Goal: Information Seeking & Learning: Learn about a topic

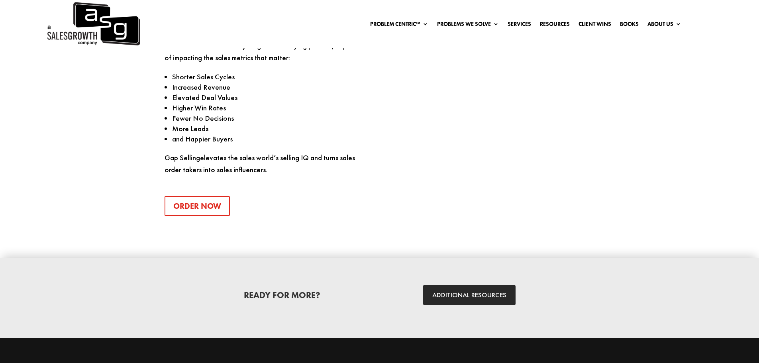
scroll to position [1089, 0]
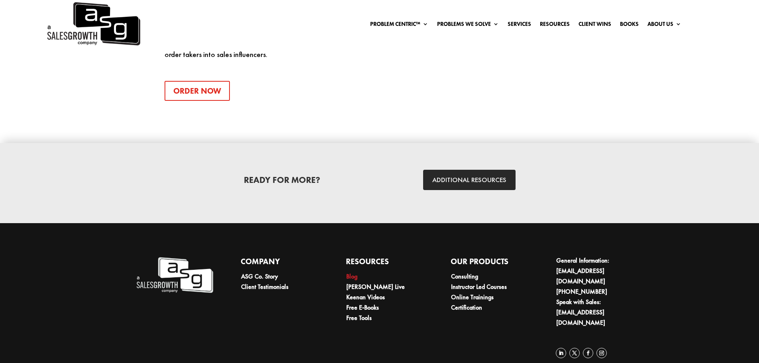
click at [351, 272] on link "Blog" at bounding box center [351, 276] width 11 height 8
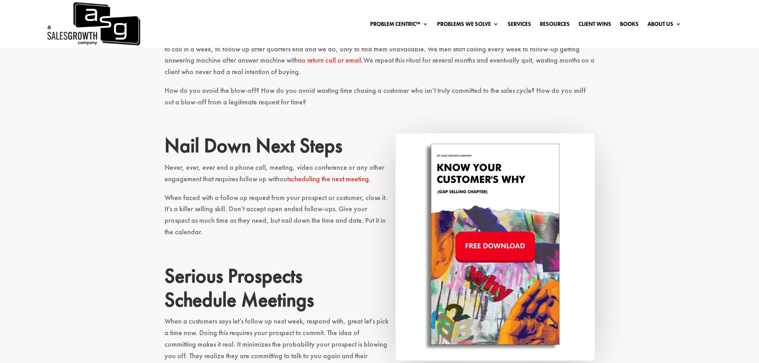
scroll to position [677, 0]
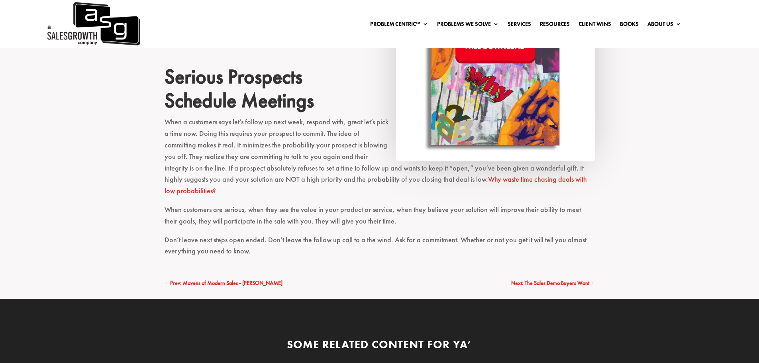
click at [245, 113] on h2 "Serious Prospects Schedule Meetings" at bounding box center [379, 91] width 430 height 52
click at [220, 204] on p "When customers are serious, when they see the value in your product or service,…" at bounding box center [379, 219] width 430 height 30
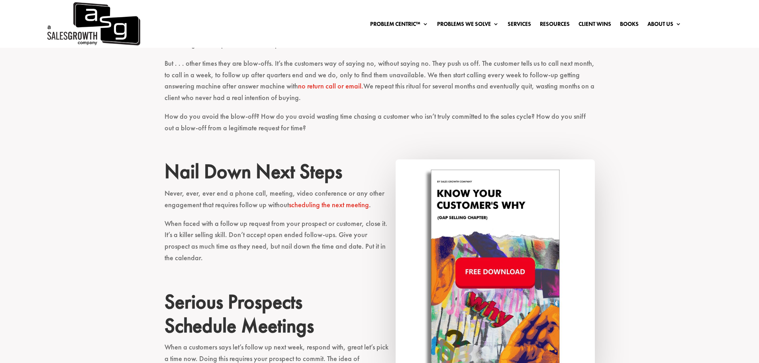
scroll to position [438, 0]
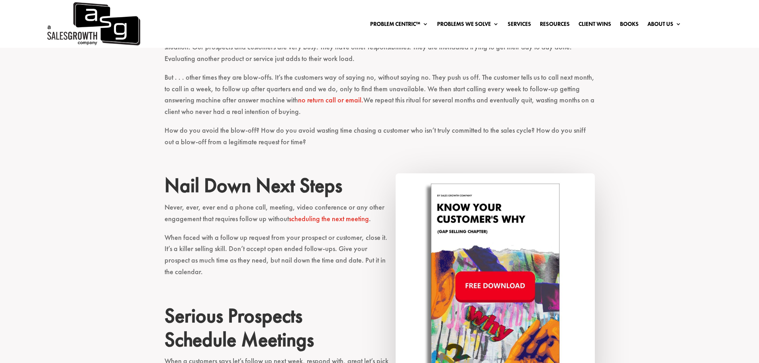
click at [332, 103] on link "no return call or email." at bounding box center [330, 99] width 65 height 9
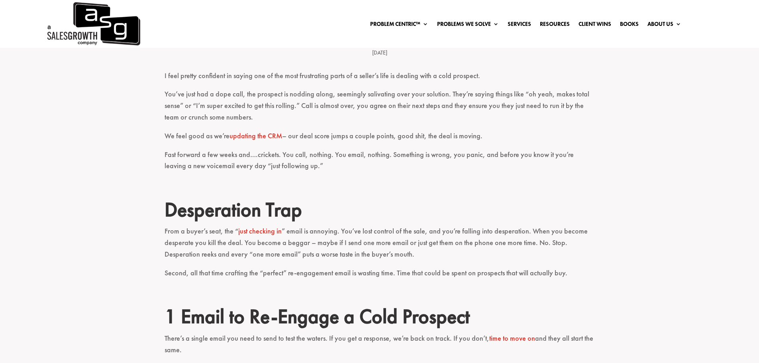
scroll to position [239, 0]
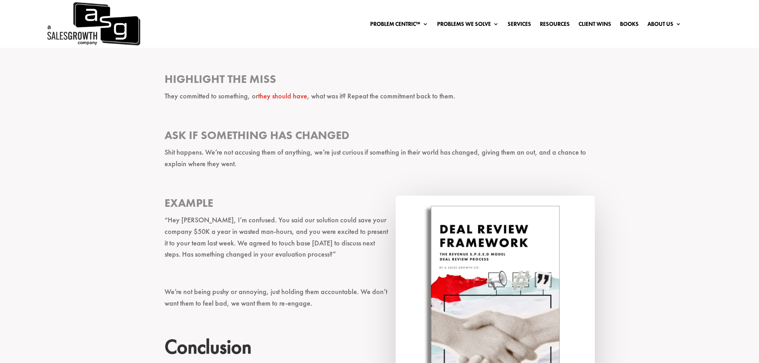
scroll to position [876, 0]
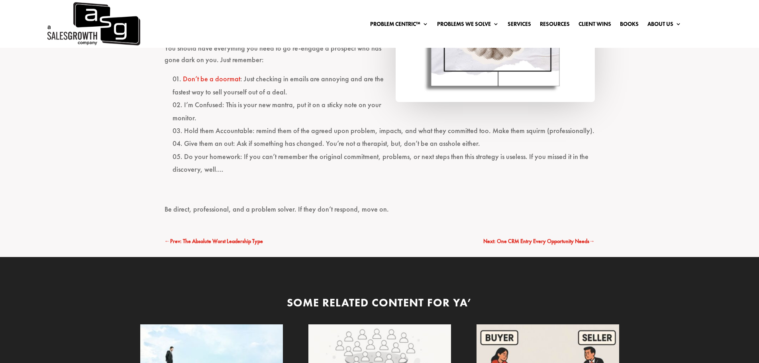
scroll to position [1195, 0]
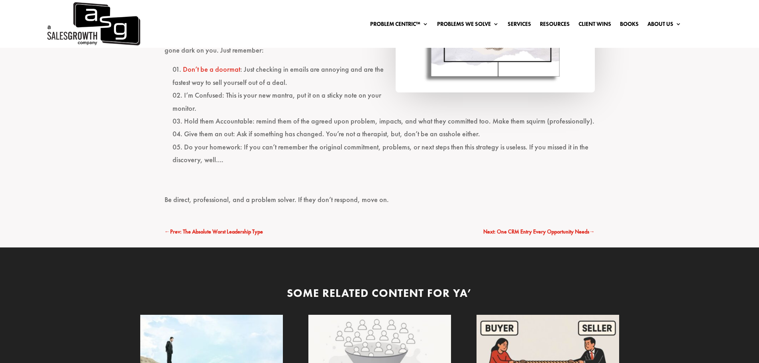
click at [197, 228] on span "Prev: The Absolute Worst Leadership Type" at bounding box center [216, 231] width 93 height 7
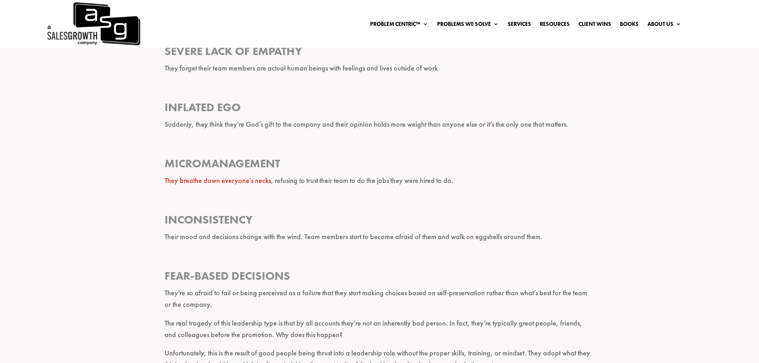
scroll to position [518, 0]
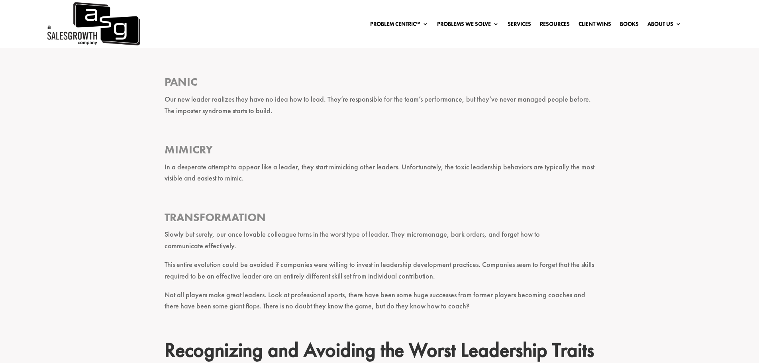
scroll to position [1314, 0]
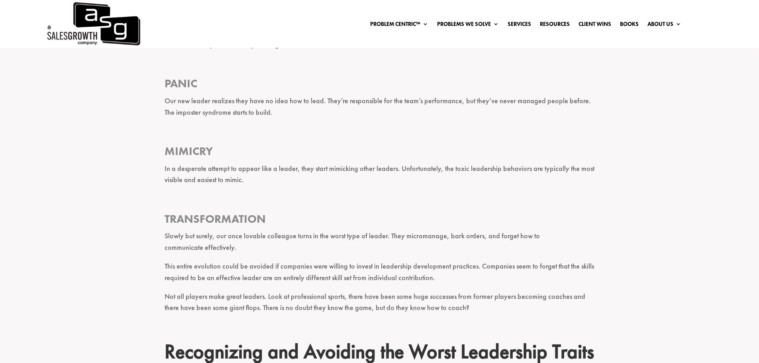
click at [686, 213] on div "I’m going to cut straight to the chase. The absolute worst leadership type – th…" at bounding box center [379, 86] width 759 height 2240
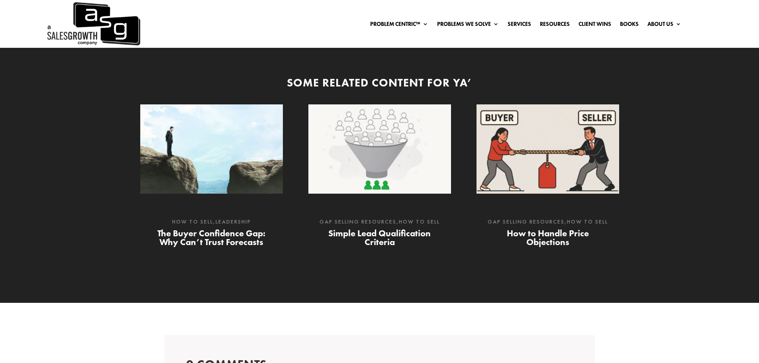
scroll to position [2509, 0]
